Goal: Task Accomplishment & Management: Use online tool/utility

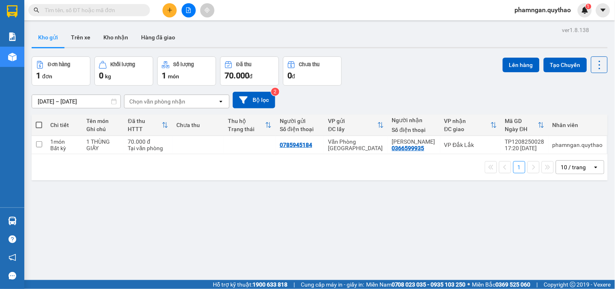
click at [188, 9] on icon "file-add" at bounding box center [189, 10] width 6 height 6
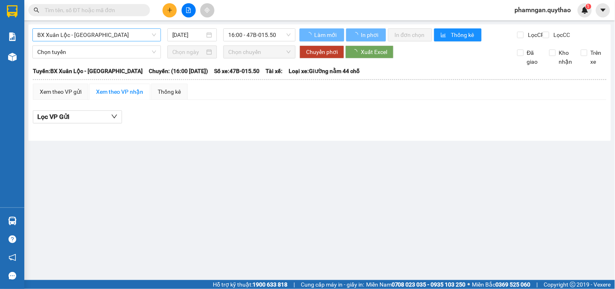
click at [110, 35] on span "BX Xuân Lộc - BX Sơn Hoà" at bounding box center [96, 35] width 119 height 12
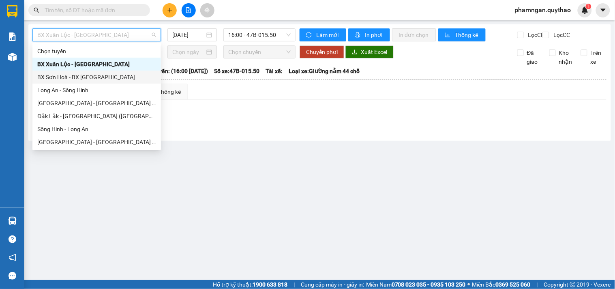
drag, startPoint x: 230, startPoint y: 134, endPoint x: 133, endPoint y: 71, distance: 115.5
click at [229, 132] on div "Lọc VP Gửi" at bounding box center [320, 119] width 574 height 26
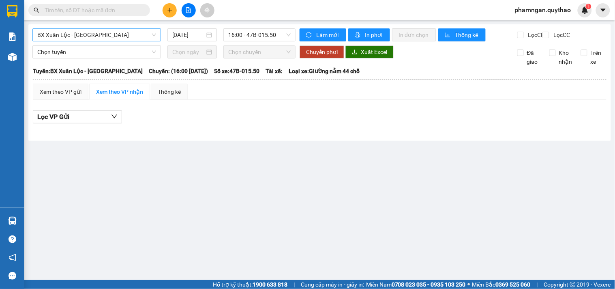
click at [113, 37] on span "BX Xuân Lộc - BX Sơn Hoà" at bounding box center [96, 35] width 119 height 12
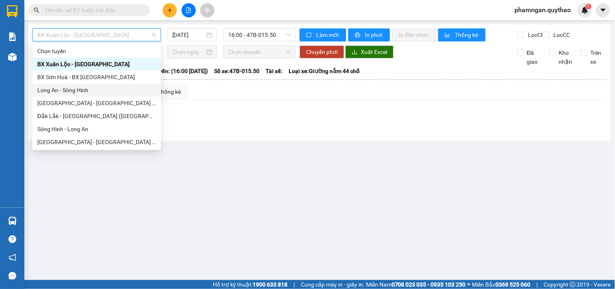
click at [73, 88] on div "Long An - Sông Hinh" at bounding box center [96, 90] width 119 height 9
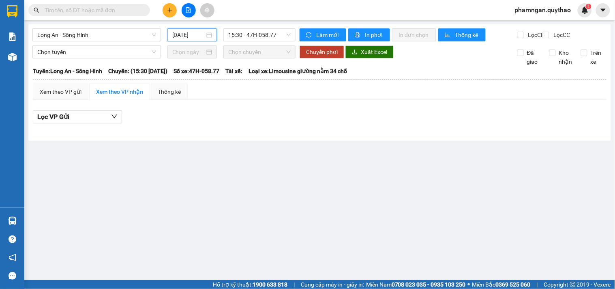
click at [188, 37] on input "13/08/2025" at bounding box center [188, 34] width 33 height 9
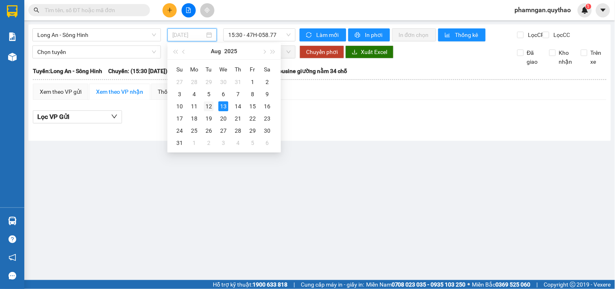
click at [204, 105] on div "12" at bounding box center [209, 106] width 10 height 10
type input "12/08/2025"
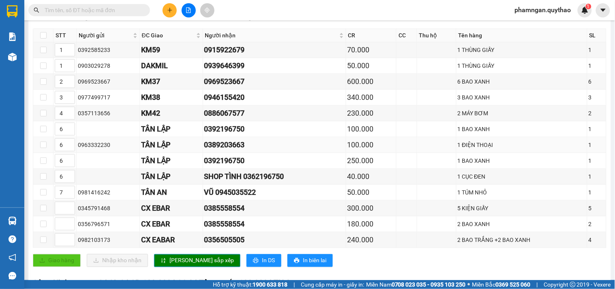
scroll to position [180, 0]
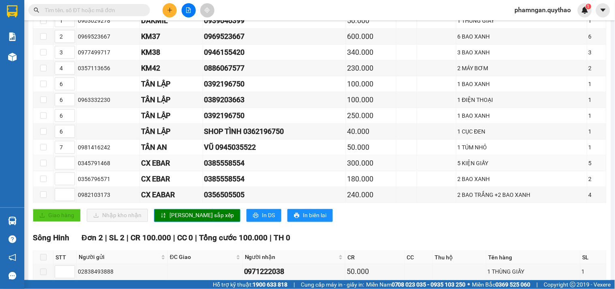
drag, startPoint x: 203, startPoint y: 171, endPoint x: 251, endPoint y: 163, distance: 48.9
click at [251, 163] on td "0385558554" at bounding box center [274, 163] width 143 height 16
click at [260, 169] on div "0385558554" at bounding box center [274, 162] width 140 height 11
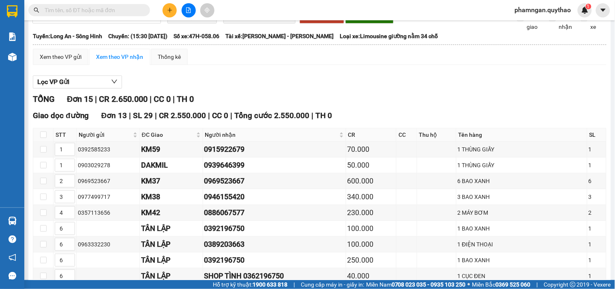
scroll to position [4, 0]
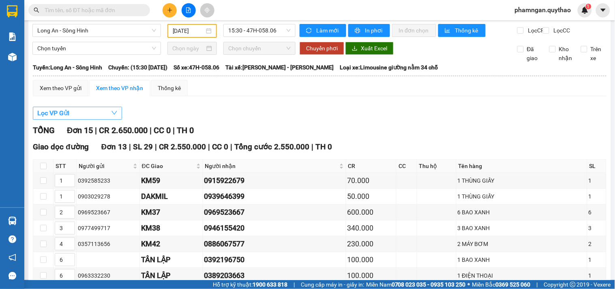
click at [114, 116] on icon "down" at bounding box center [114, 113] width 6 height 6
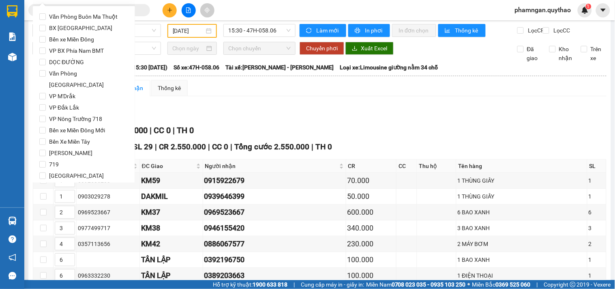
click at [277, 120] on div "Lọc VP Gửi" at bounding box center [320, 113] width 574 height 13
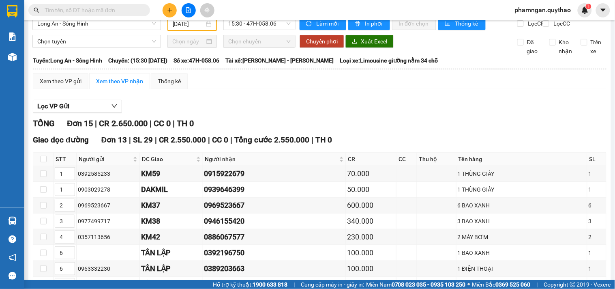
scroll to position [0, 0]
